Goal: Transaction & Acquisition: Purchase product/service

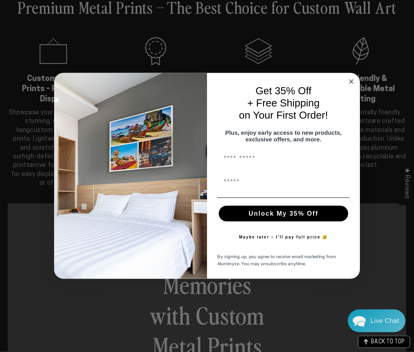
scroll to position [209, 0]
click at [354, 86] on circle "Close dialog" at bounding box center [351, 81] width 9 height 9
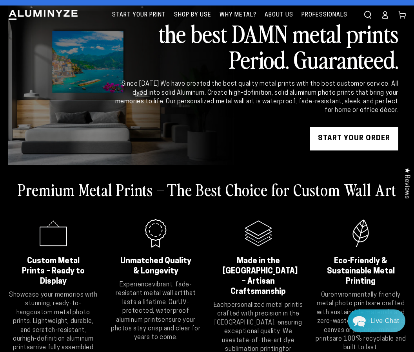
scroll to position [0, 0]
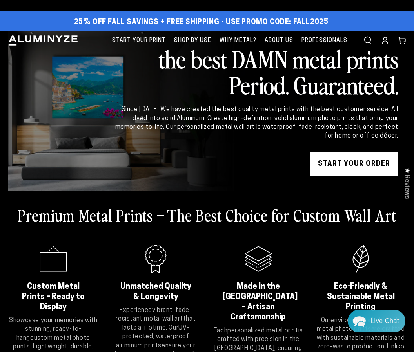
click at [142, 37] on span "Start Your Print" at bounding box center [139, 41] width 54 height 10
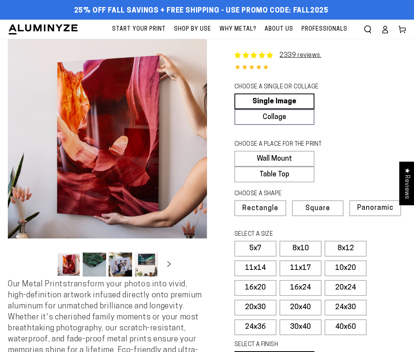
select select "**********"
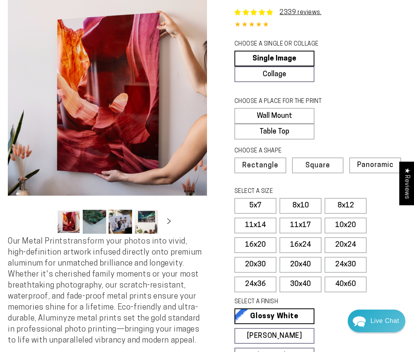
scroll to position [50, 0]
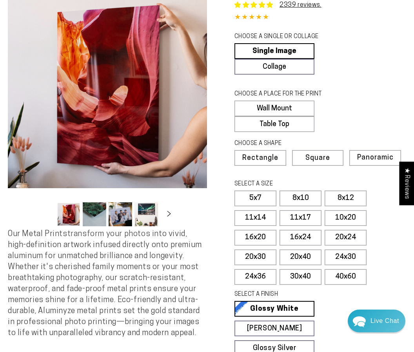
click at [372, 159] on span "Panoramic" at bounding box center [376, 157] width 36 height 7
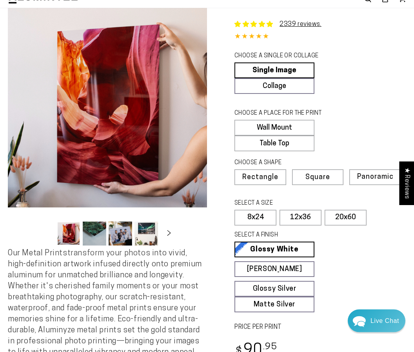
scroll to position [31, 0]
click at [283, 142] on label "Table Top" at bounding box center [275, 143] width 80 height 16
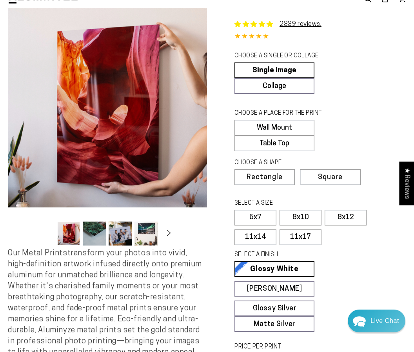
click at [259, 235] on label "11x14" at bounding box center [256, 237] width 42 height 16
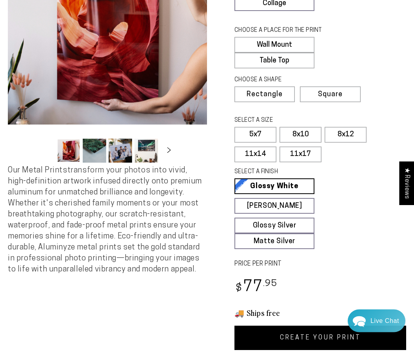
scroll to position [114, 0]
click at [342, 131] on label "8x12" at bounding box center [346, 135] width 42 height 16
click at [264, 333] on link "CREATE YOUR PRINT" at bounding box center [321, 337] width 172 height 24
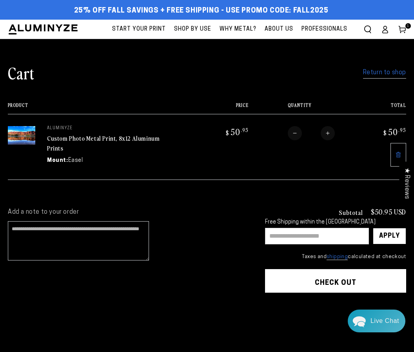
click at [312, 234] on input "text" at bounding box center [317, 236] width 104 height 16
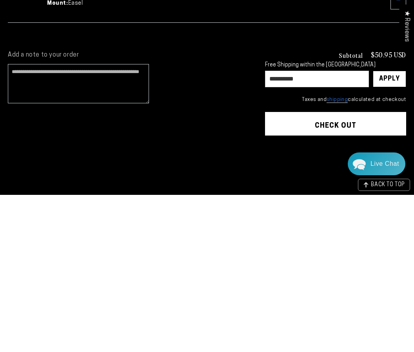
type input "**********"
click at [390, 228] on div "Apply" at bounding box center [390, 236] width 21 height 16
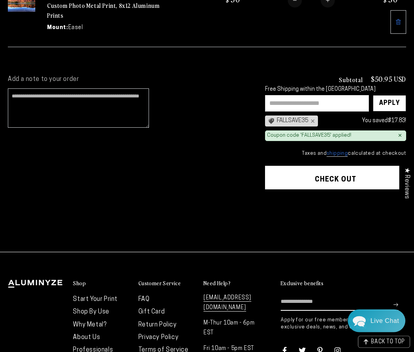
scroll to position [133, 0]
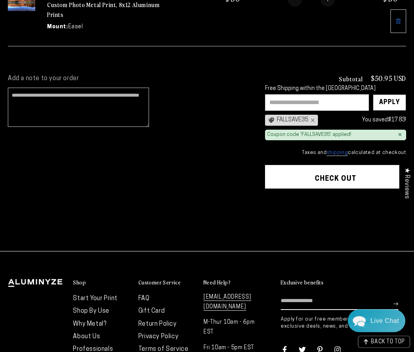
click at [343, 167] on button "Check out" at bounding box center [335, 177] width 141 height 24
